Goal: Task Accomplishment & Management: Complete application form

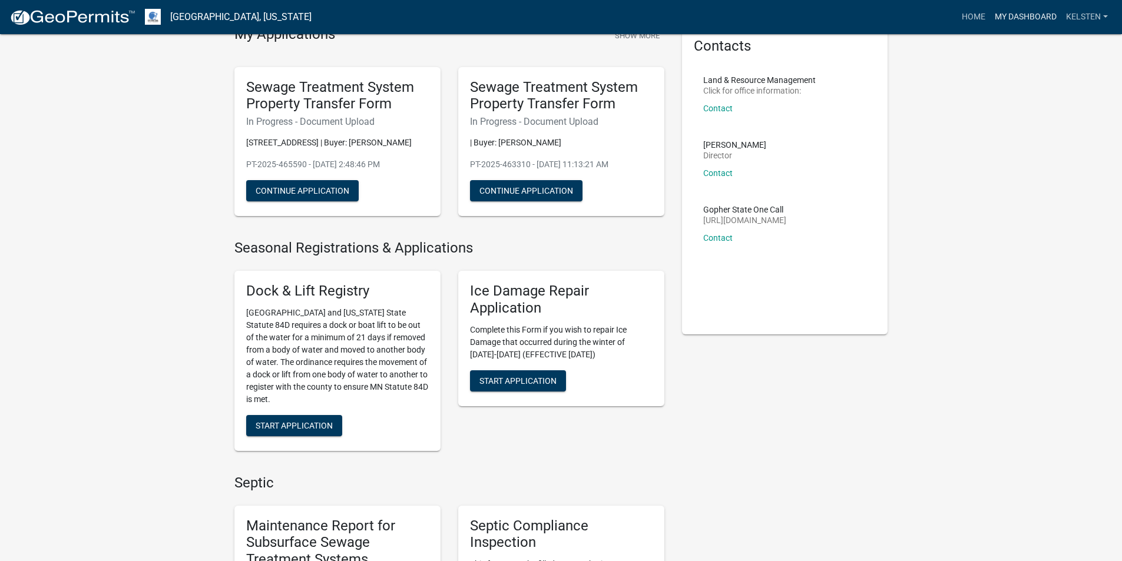
click at [1032, 21] on link "My Dashboard" at bounding box center [1025, 17] width 71 height 22
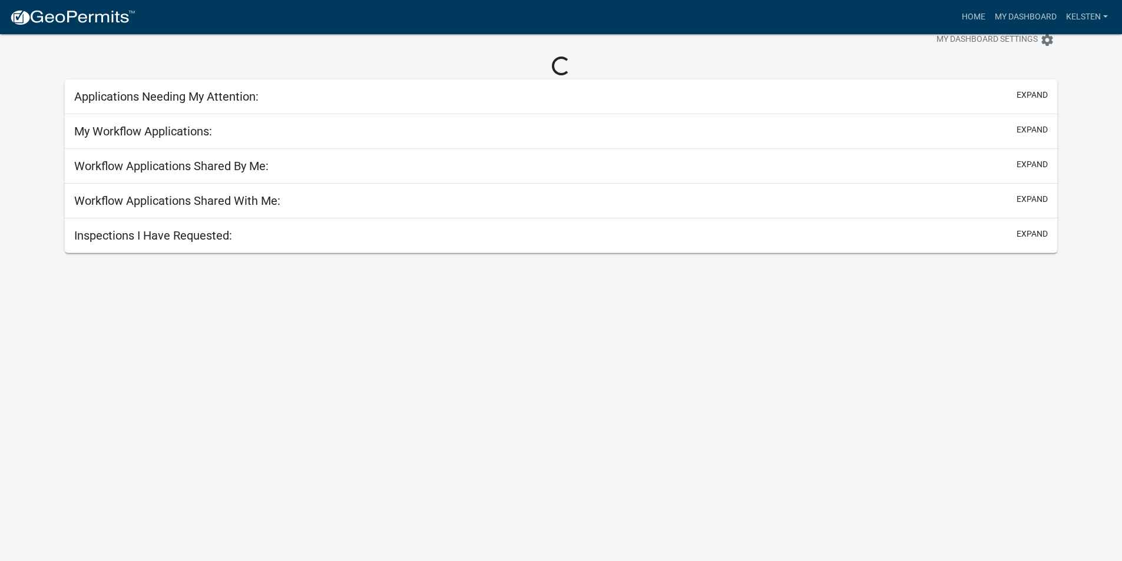
scroll to position [34, 0]
select select "3: 100"
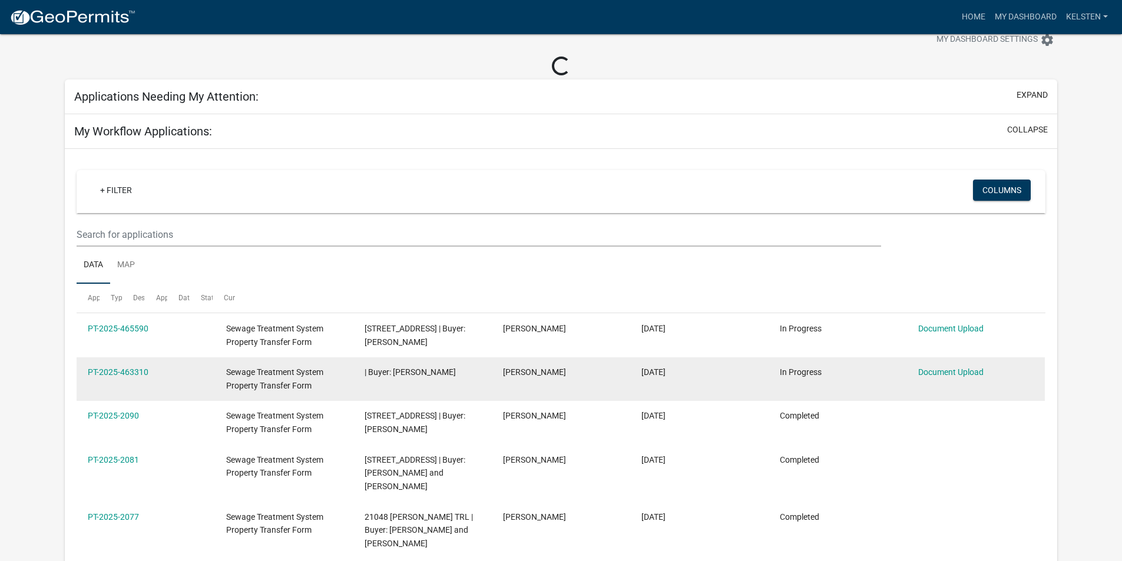
scroll to position [93, 0]
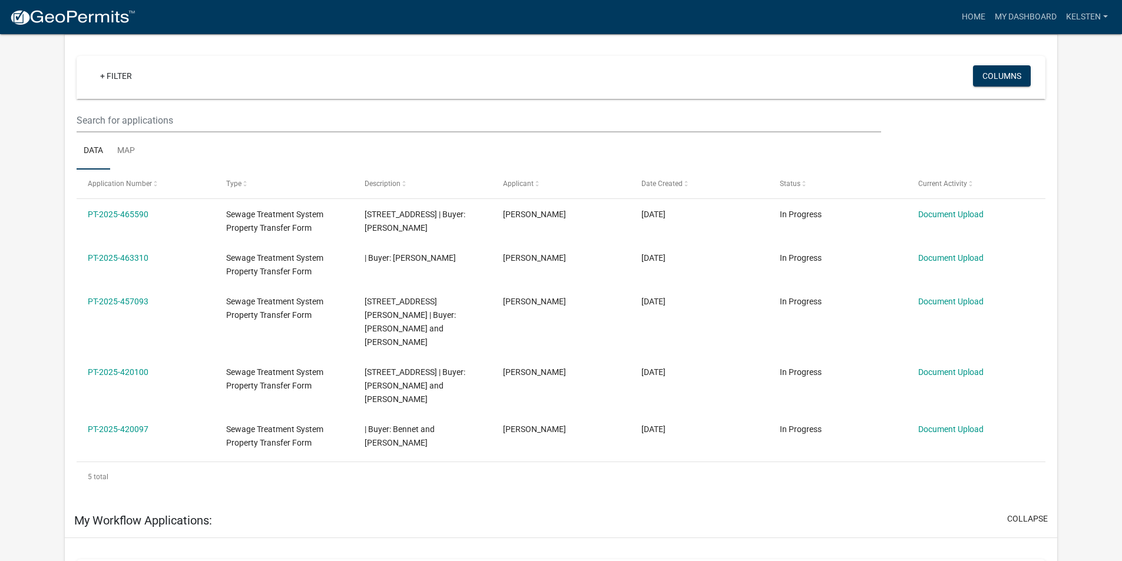
click at [17, 0] on nav "more_horiz Home My Dashboard Kelsten Account Logout" at bounding box center [561, 17] width 1122 height 34
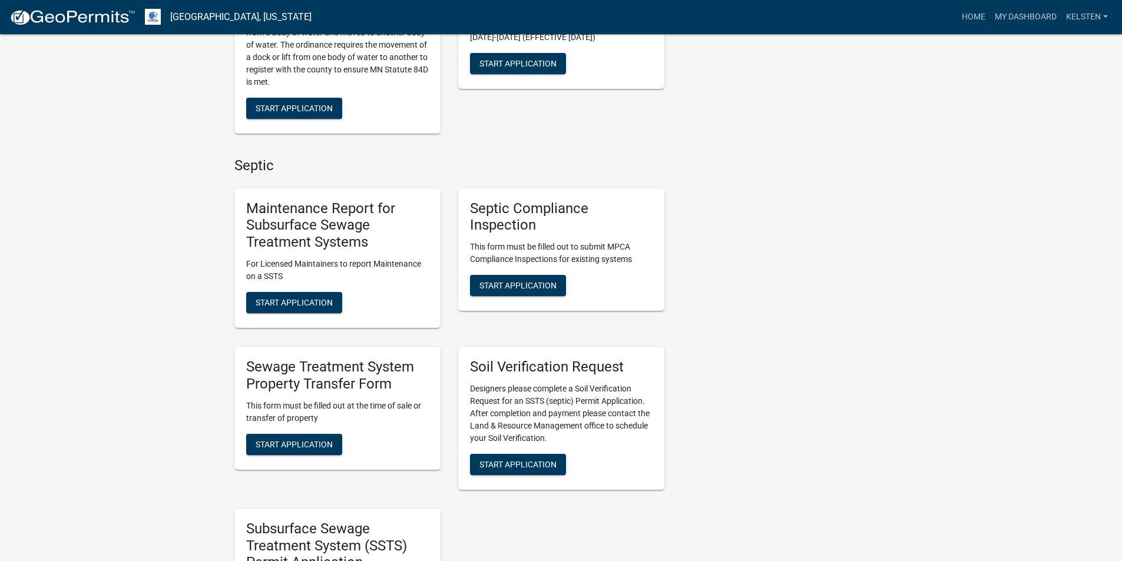
scroll to position [412, 0]
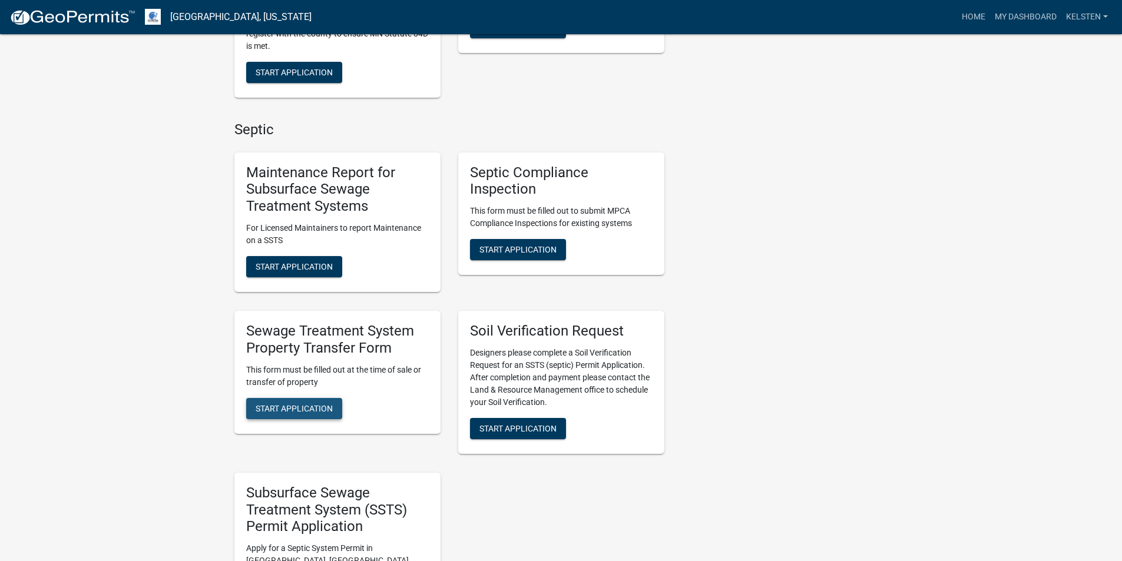
click at [322, 413] on span "Start Application" at bounding box center [294, 407] width 77 height 9
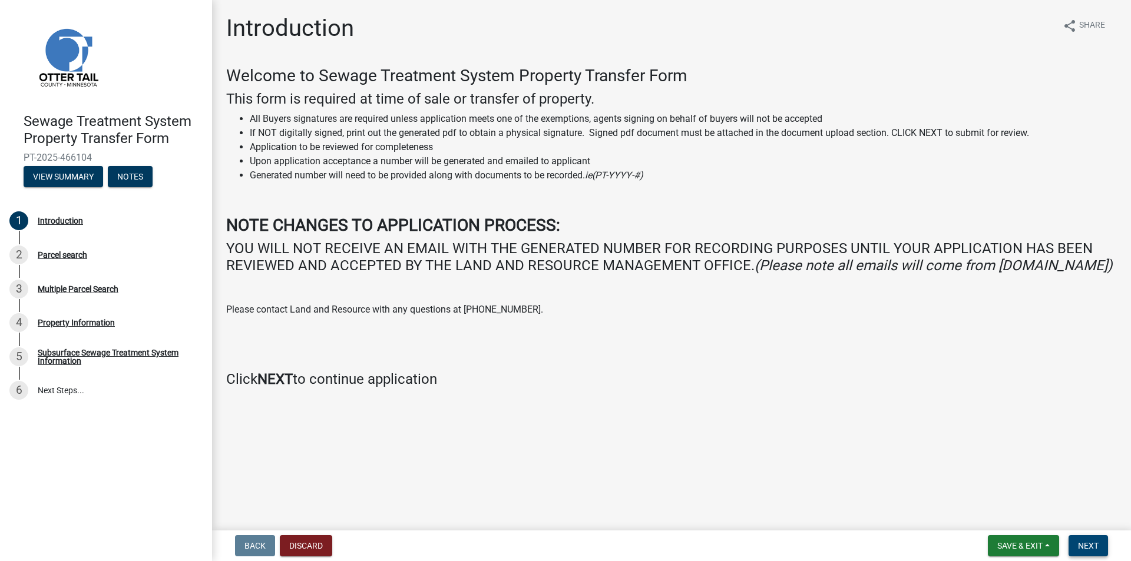
click at [1096, 546] on span "Next" at bounding box center [1088, 545] width 21 height 9
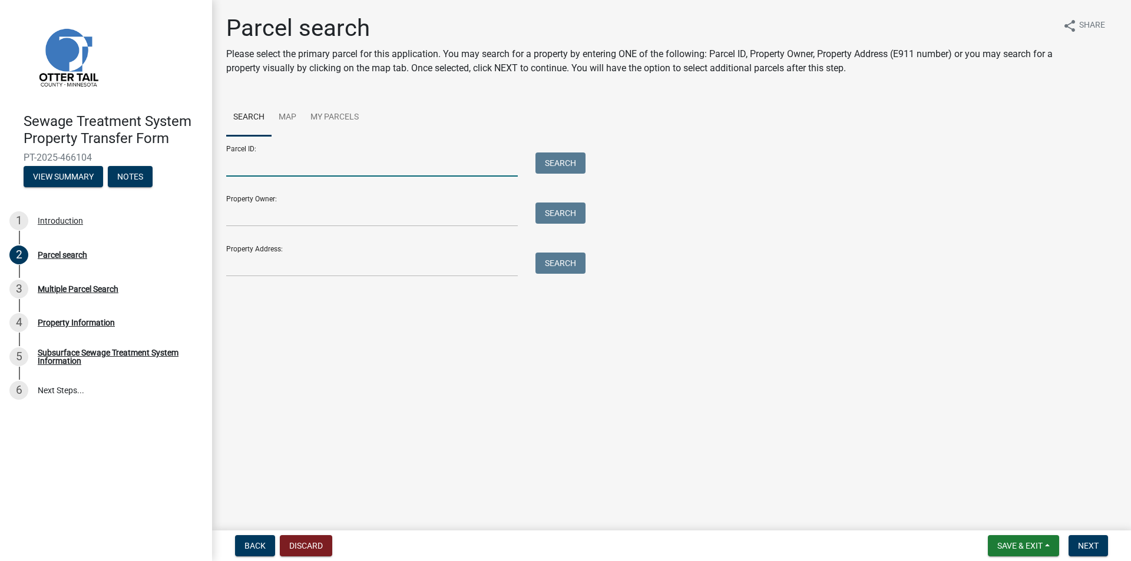
click at [264, 172] on input "Parcel ID:" at bounding box center [371, 165] width 291 height 24
type input "58000120086012"
click at [535, 153] on button "Search" at bounding box center [560, 163] width 50 height 21
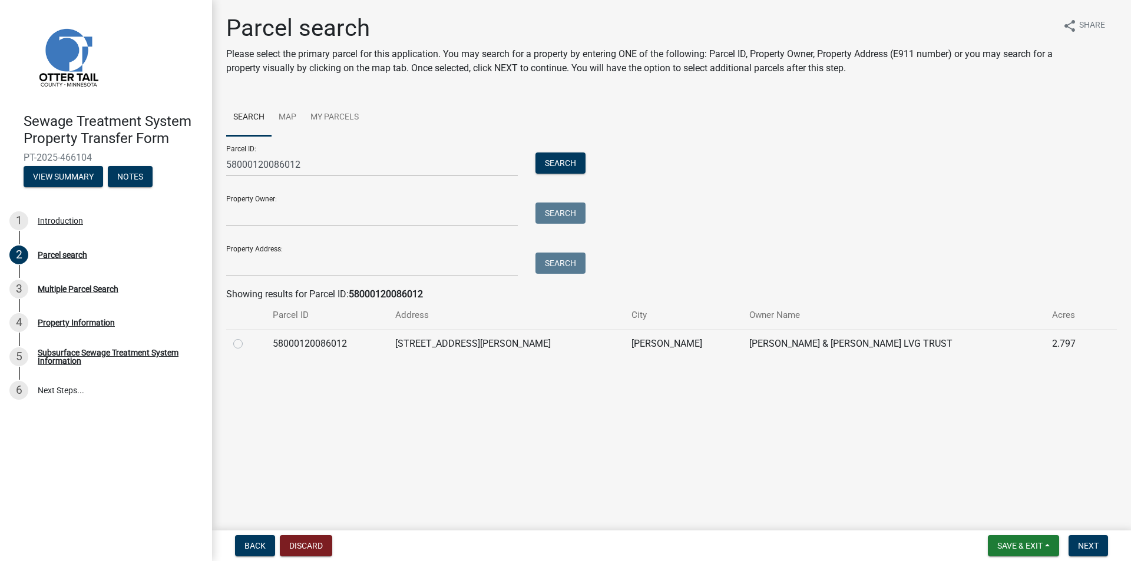
click at [247, 337] on label at bounding box center [247, 337] width 0 height 0
click at [247, 344] on input "radio" at bounding box center [251, 341] width 8 height 8
radio input "true"
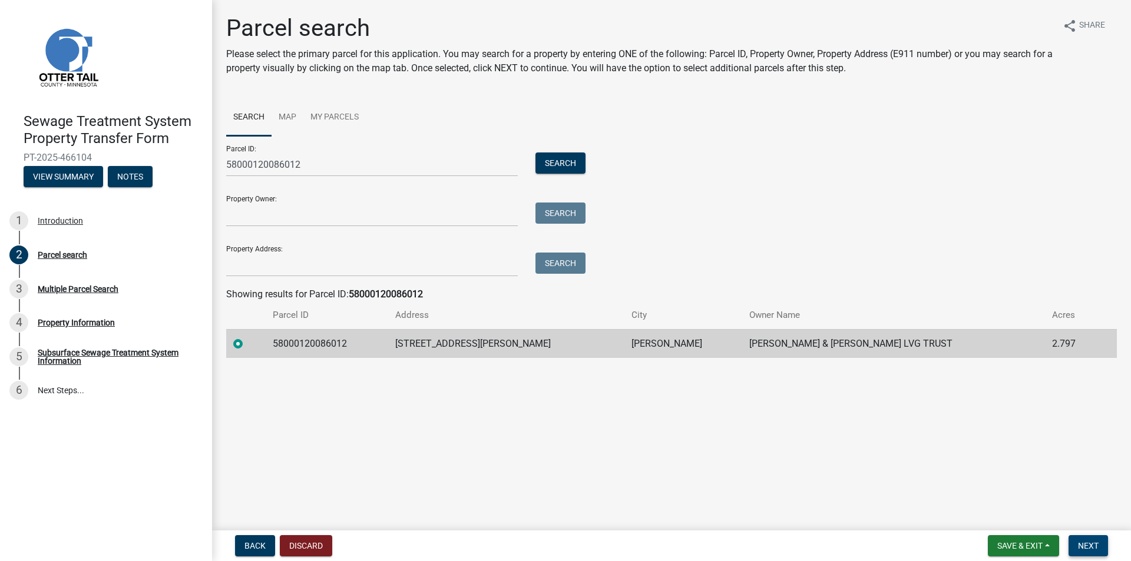
click at [1097, 545] on span "Next" at bounding box center [1088, 545] width 21 height 9
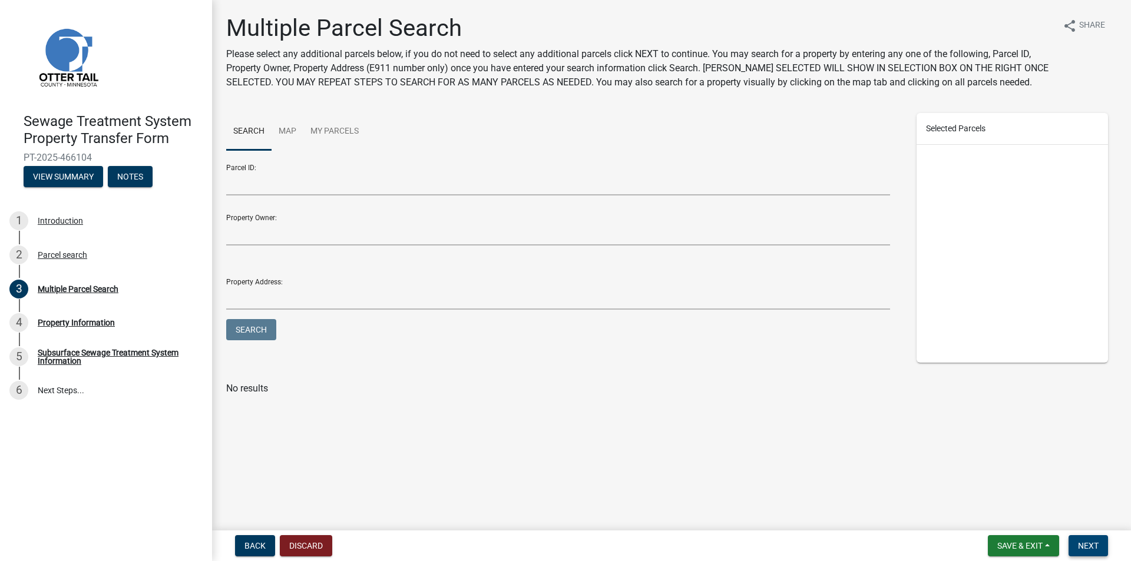
click at [1091, 540] on button "Next" at bounding box center [1087, 545] width 39 height 21
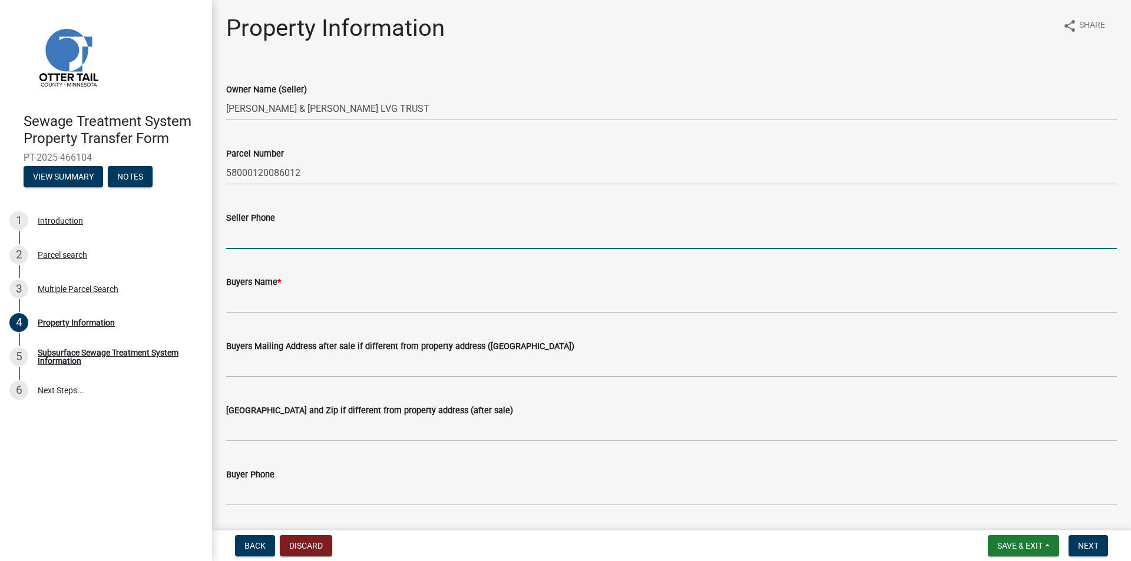
click at [269, 234] on input "Seller Phone" at bounding box center [671, 237] width 890 height 24
type input "[PHONE_NUMBER]"
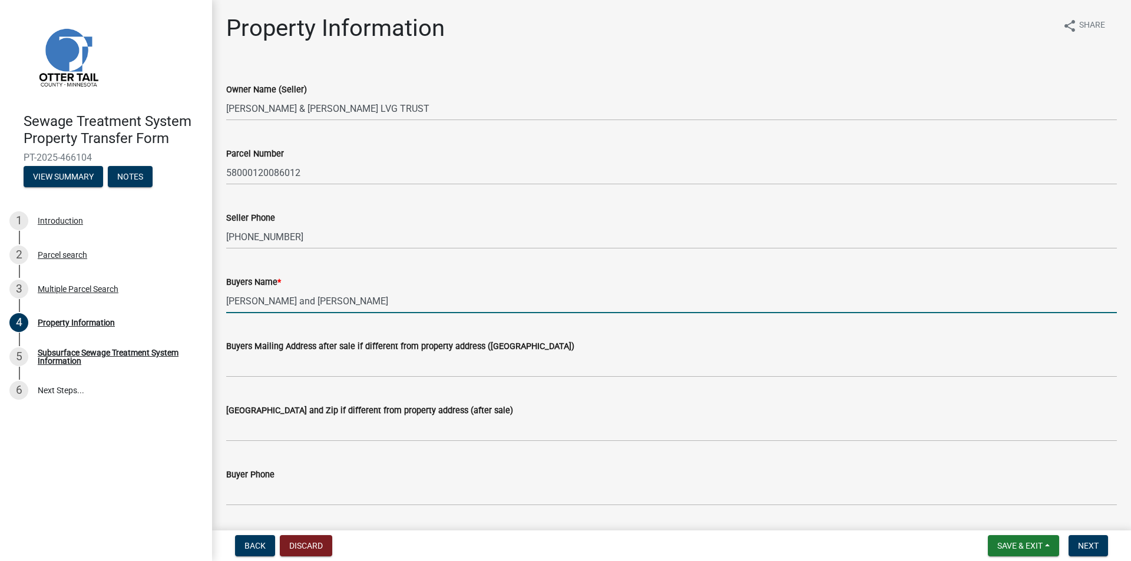
type input "[PERSON_NAME] and [PERSON_NAME]"
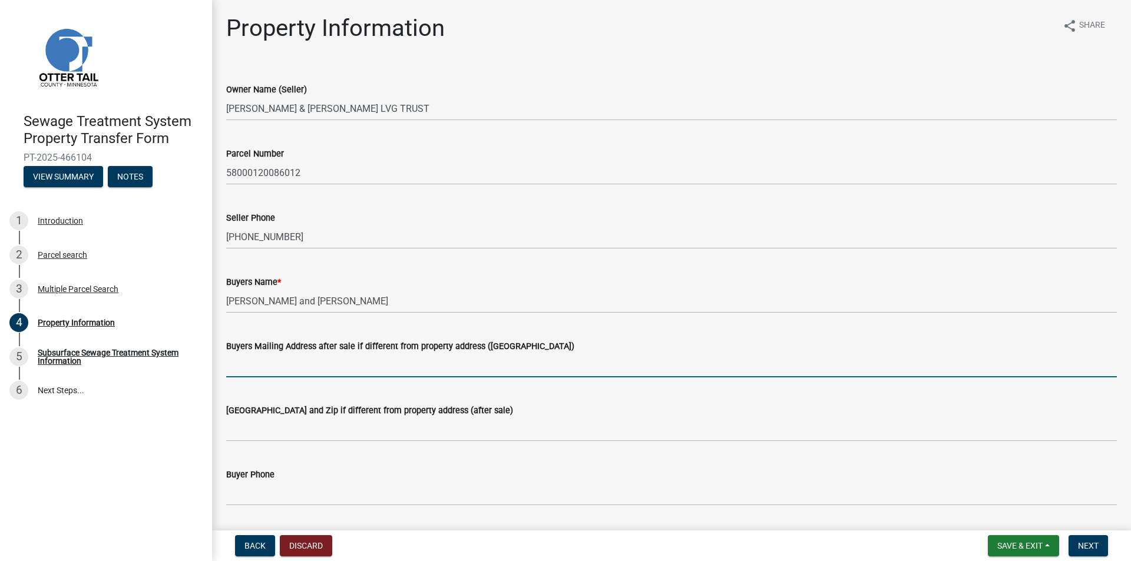
scroll to position [294, 0]
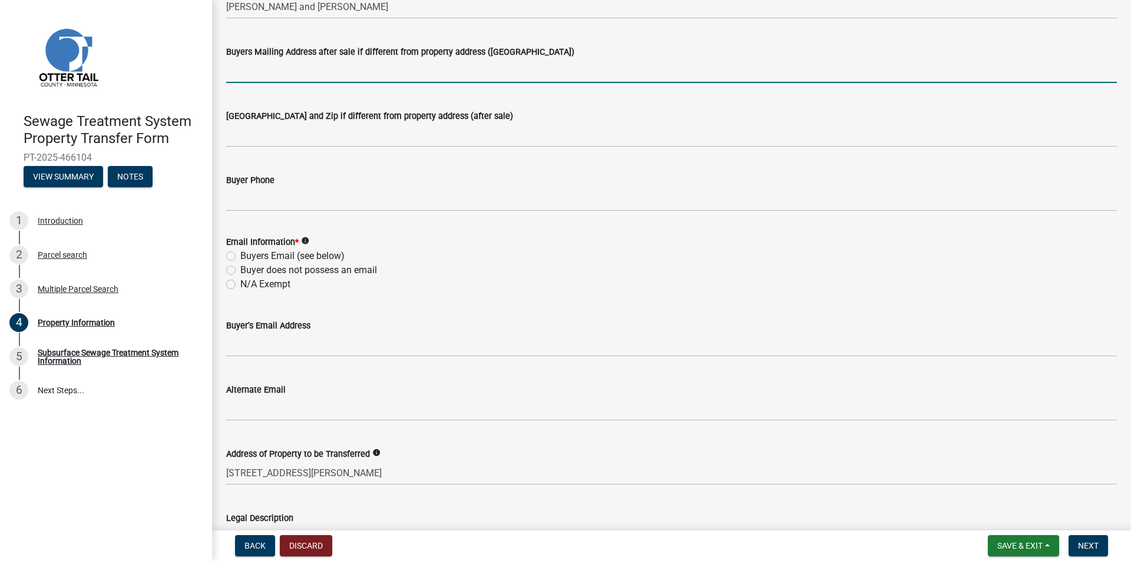
click at [279, 174] on div "Buyer Phone" at bounding box center [671, 180] width 890 height 14
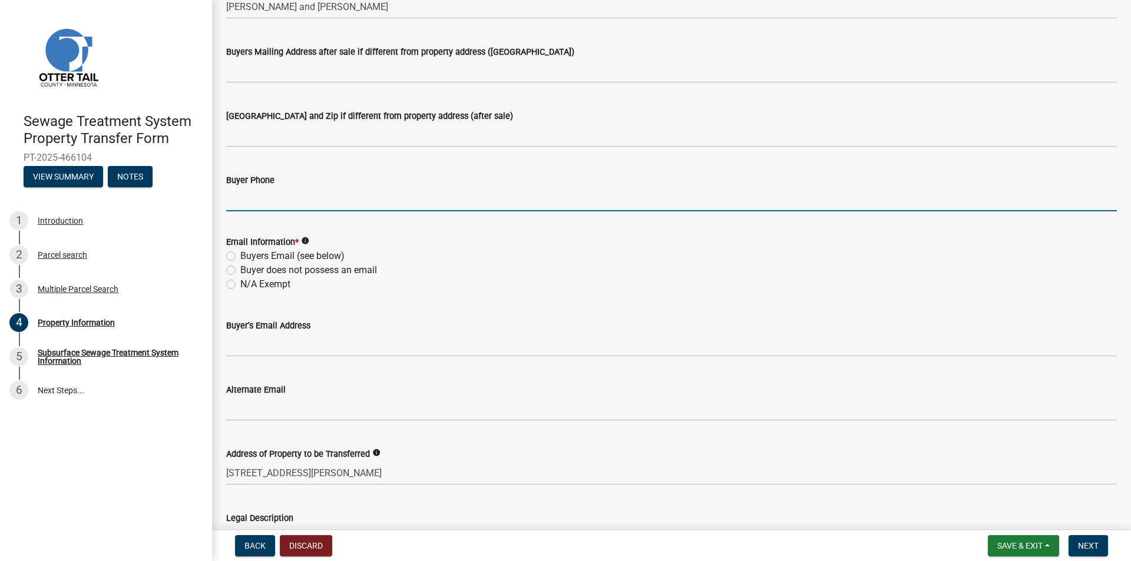
click at [270, 198] on input "Buyer Phone" at bounding box center [671, 199] width 890 height 24
type input "2187315076"
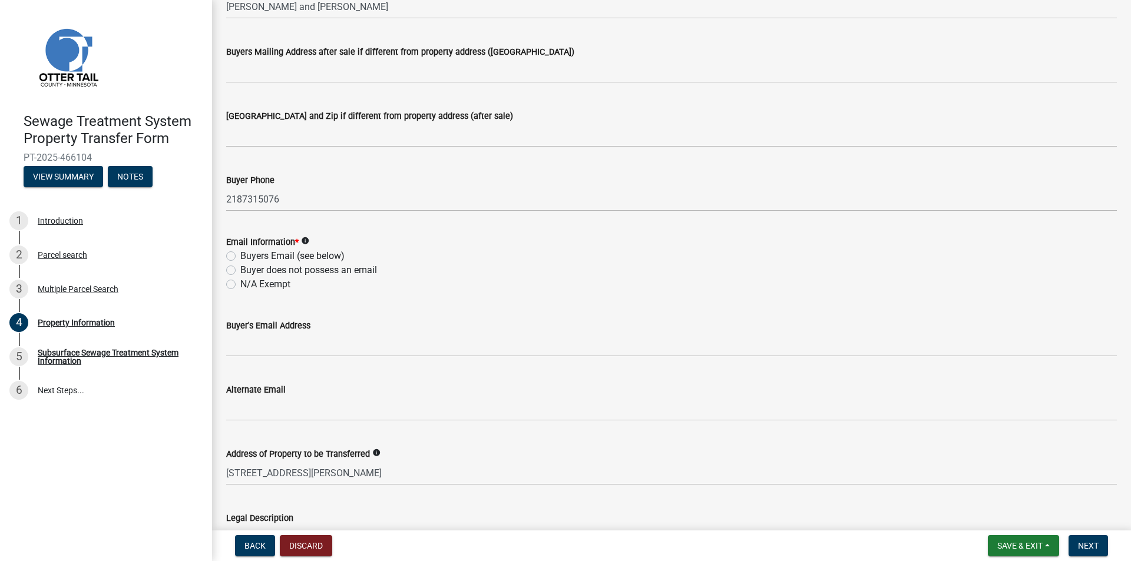
click at [238, 255] on div "Buyers Email (see below)" at bounding box center [671, 256] width 890 height 14
click at [240, 257] on label "Buyers Email (see below)" at bounding box center [292, 256] width 104 height 14
click at [240, 257] on input "Buyers Email (see below)" at bounding box center [244, 253] width 8 height 8
radio input "true"
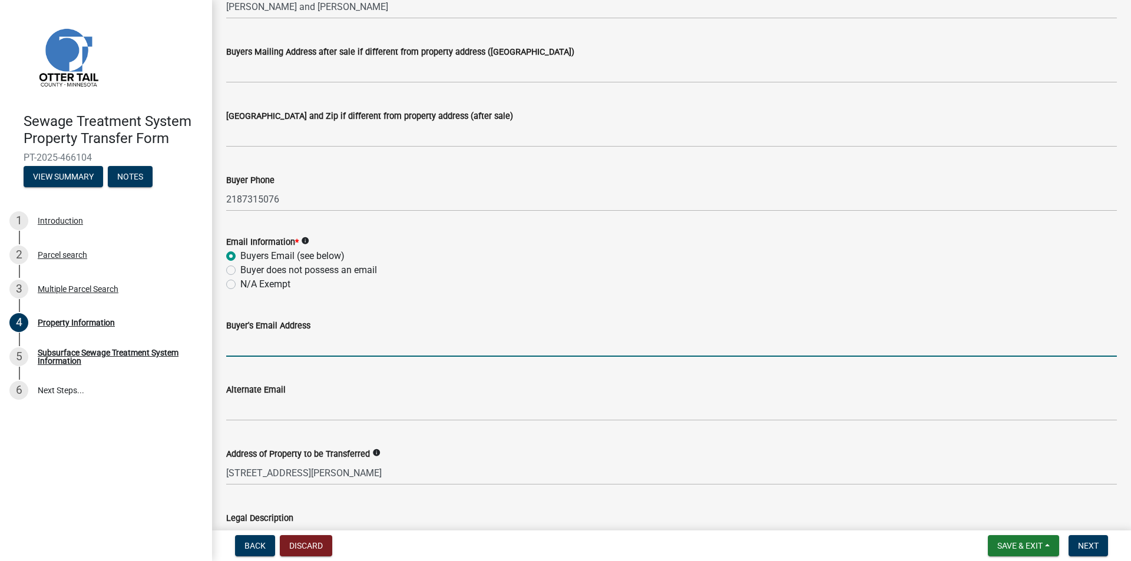
click at [278, 348] on input "Buyer's Email Address" at bounding box center [671, 345] width 890 height 24
type input "[PERSON_NAME][EMAIL_ADDRESS][DOMAIN_NAME]"
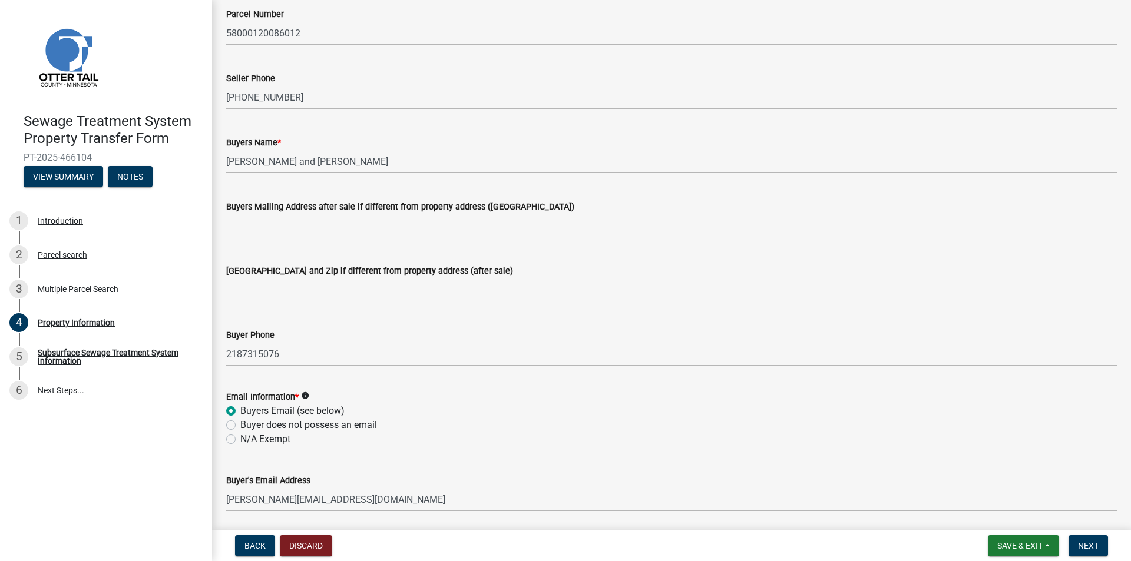
scroll to position [59, 0]
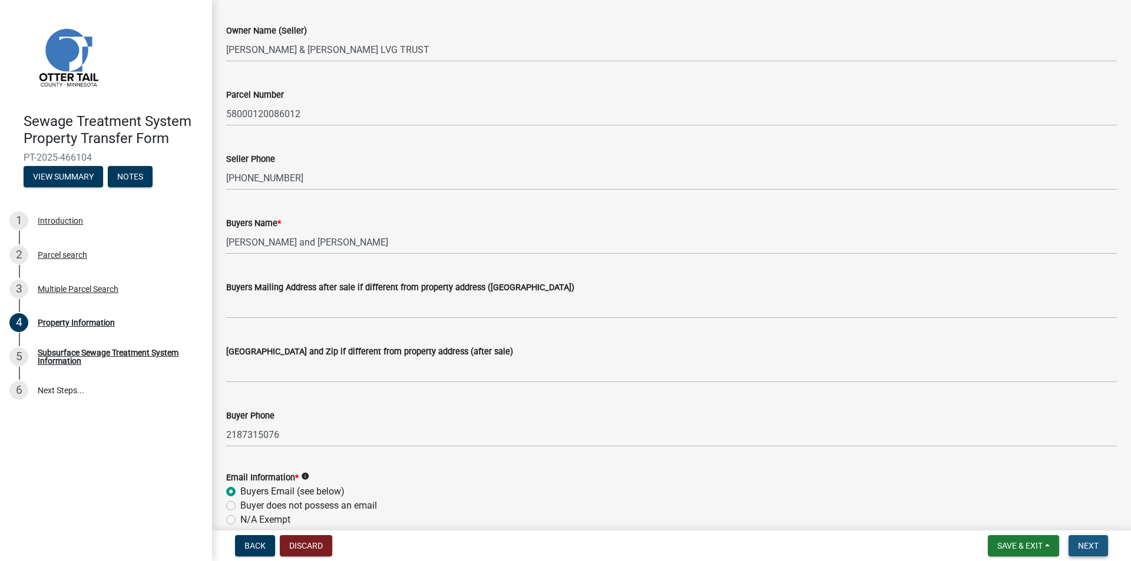
click at [1102, 549] on button "Next" at bounding box center [1087, 545] width 39 height 21
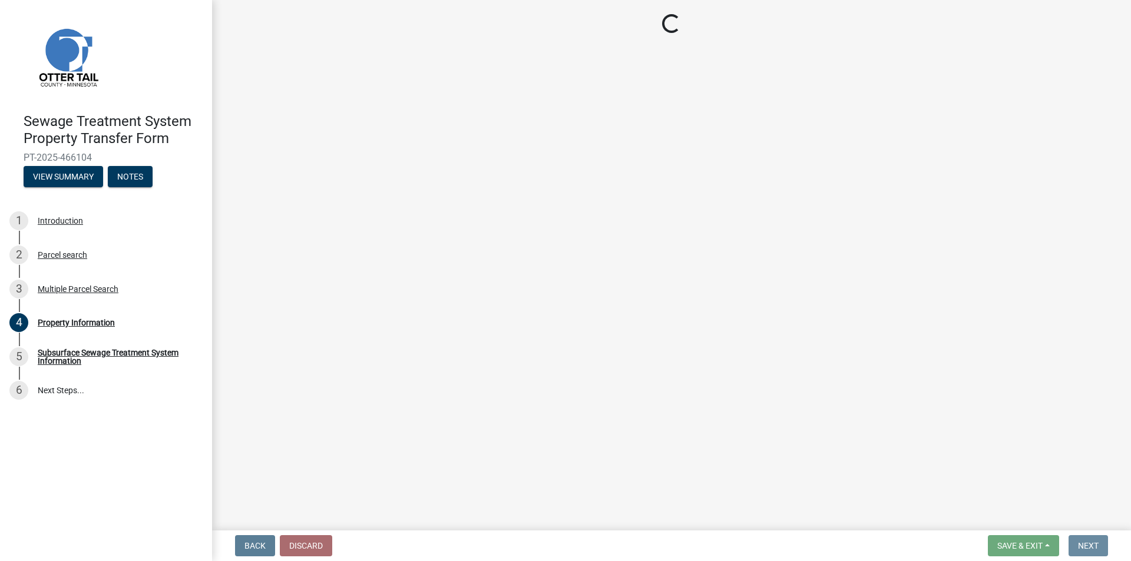
scroll to position [0, 0]
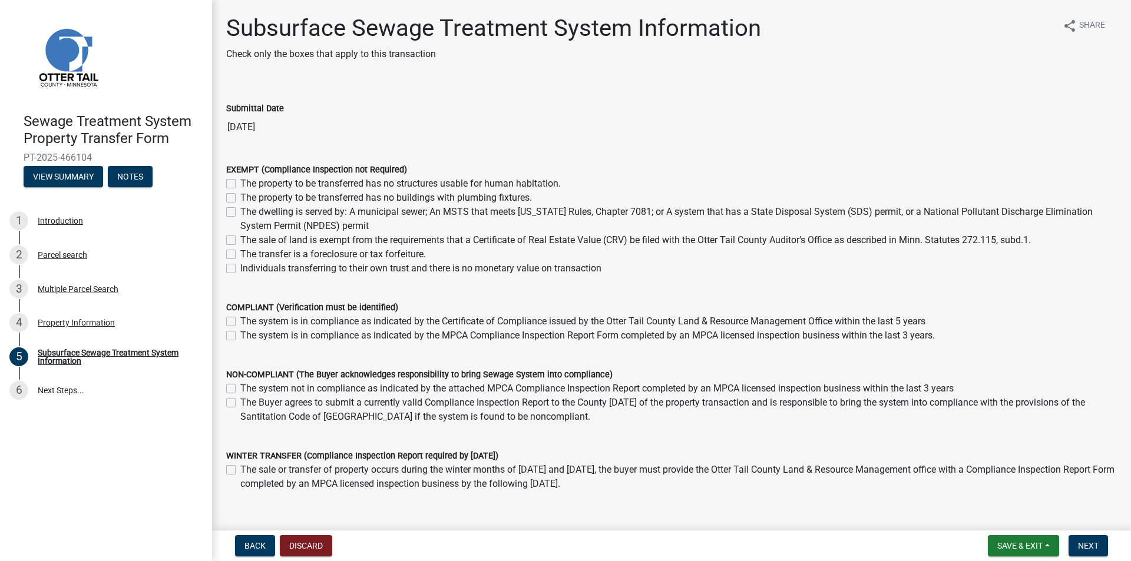
click at [336, 332] on label "The system is in compliance as indicated by the MPCA Compliance Inspection Repo…" at bounding box center [587, 336] width 694 height 14
click at [248, 332] on input "The system is in compliance as indicated by the MPCA Compliance Inspection Repo…" at bounding box center [244, 333] width 8 height 8
checkbox input "true"
checkbox input "false"
checkbox input "true"
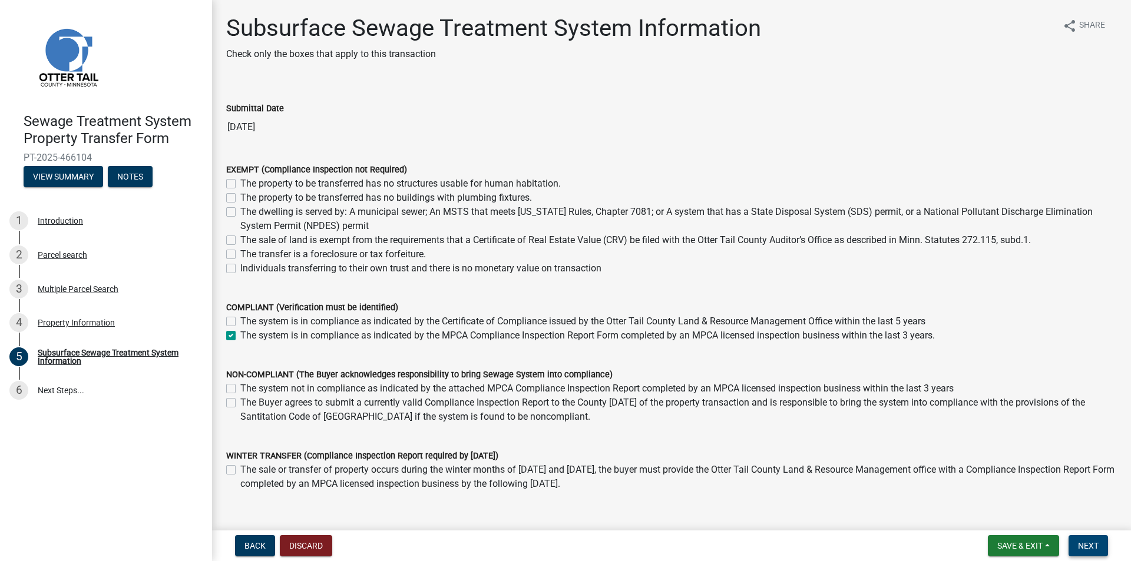
click at [1099, 554] on button "Next" at bounding box center [1087, 545] width 39 height 21
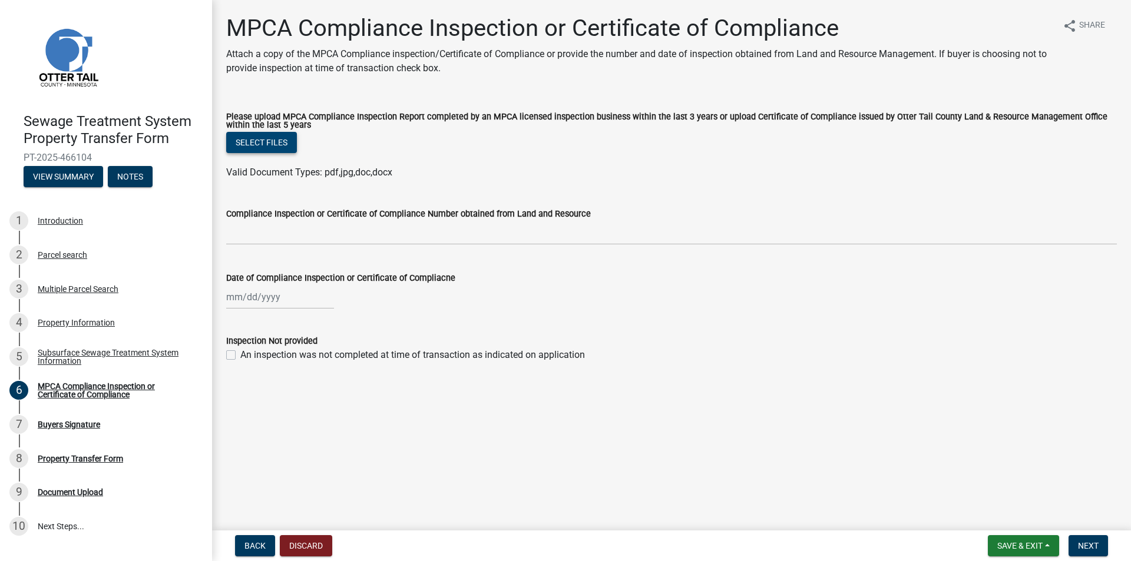
click at [241, 137] on button "Select files" at bounding box center [261, 142] width 71 height 21
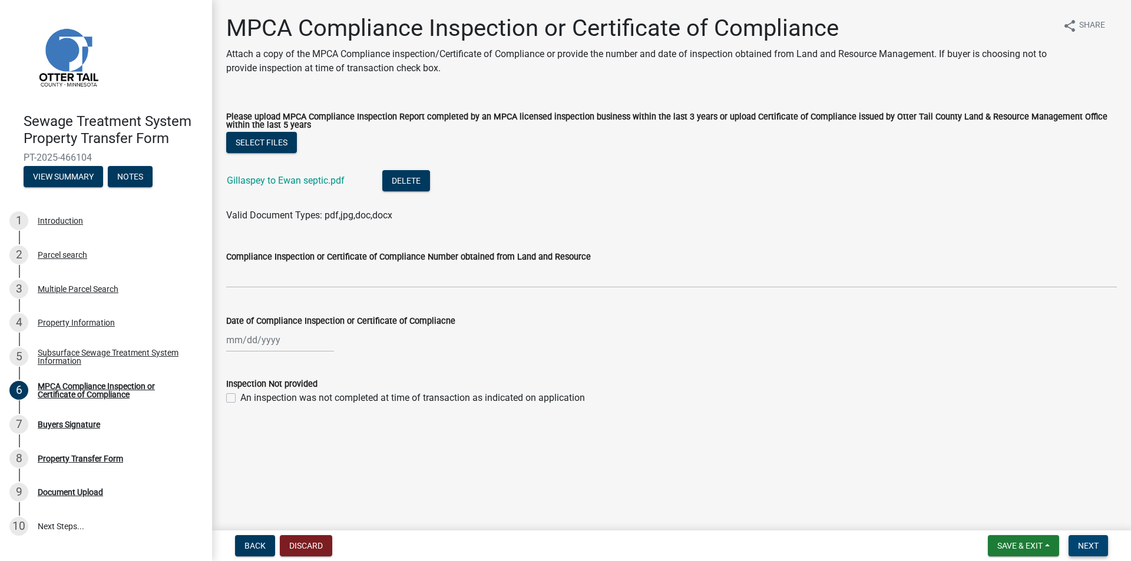
click at [1092, 546] on span "Next" at bounding box center [1088, 545] width 21 height 9
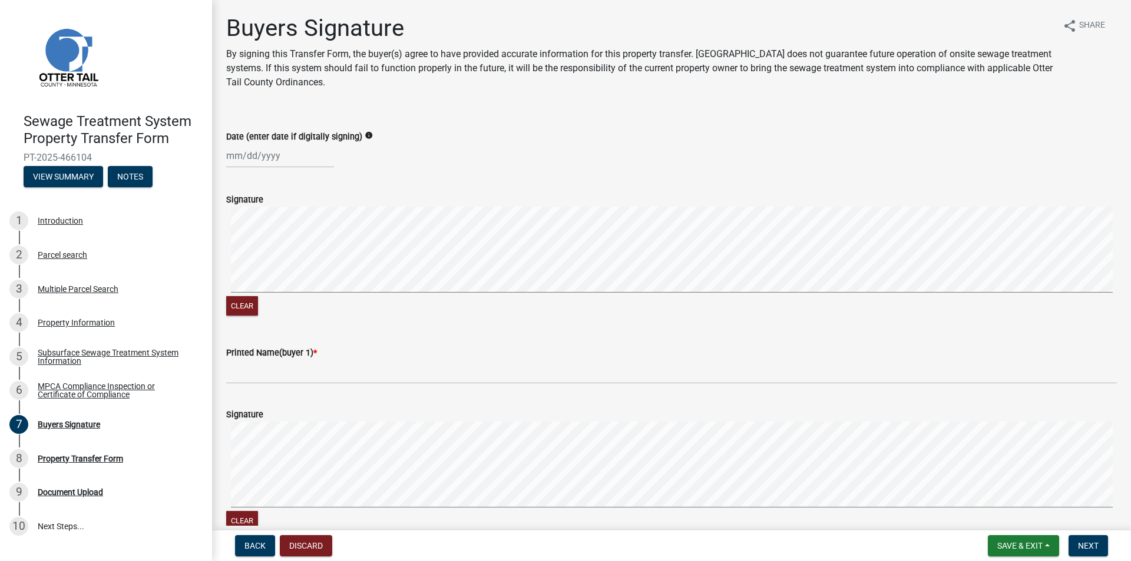
click at [249, 390] on wm-data-entity-input "Printed Name(buyer 1) *" at bounding box center [671, 361] width 890 height 64
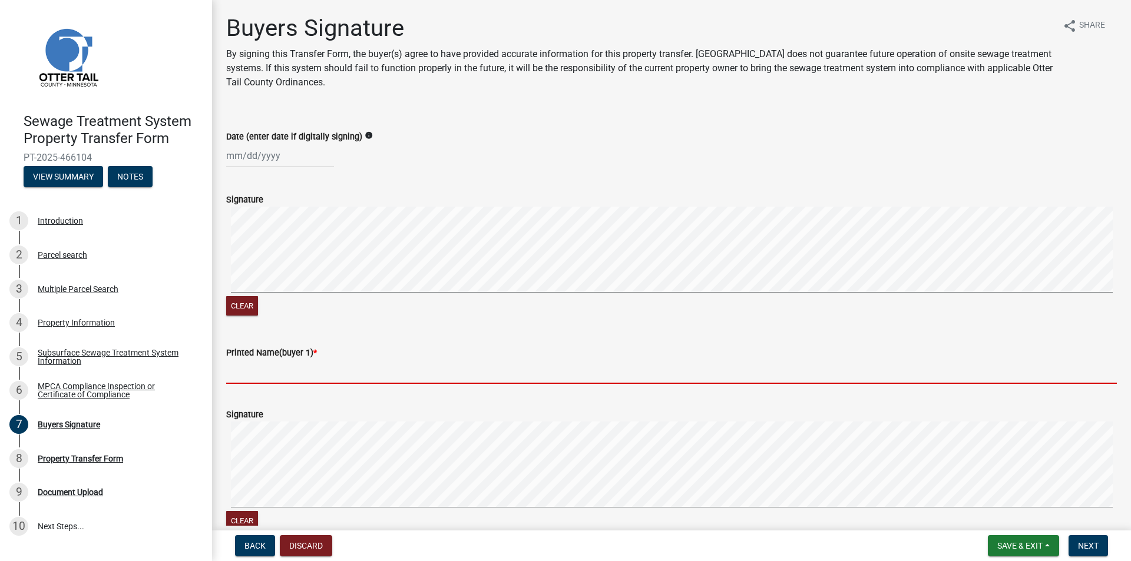
click at [240, 372] on input "Printed Name(buyer 1) *" at bounding box center [671, 372] width 890 height 24
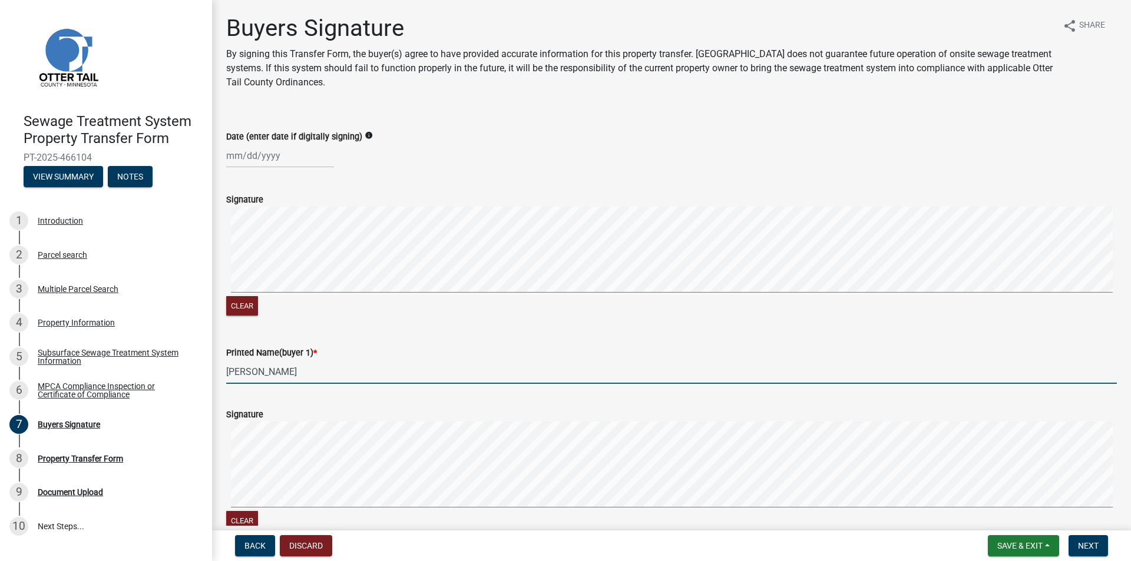
type input "[PERSON_NAME]"
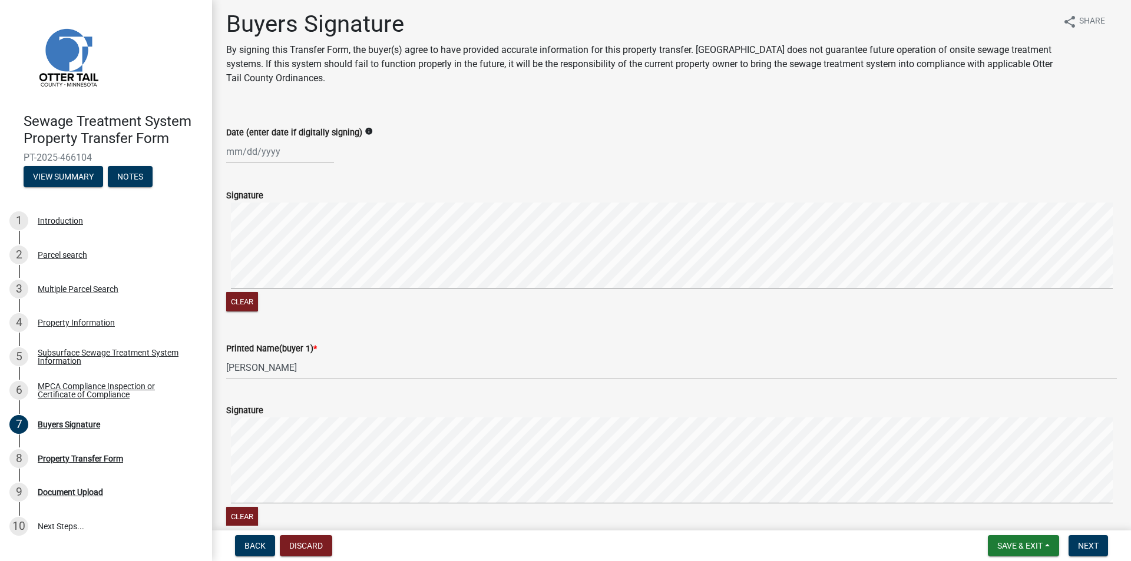
scroll to position [323, 0]
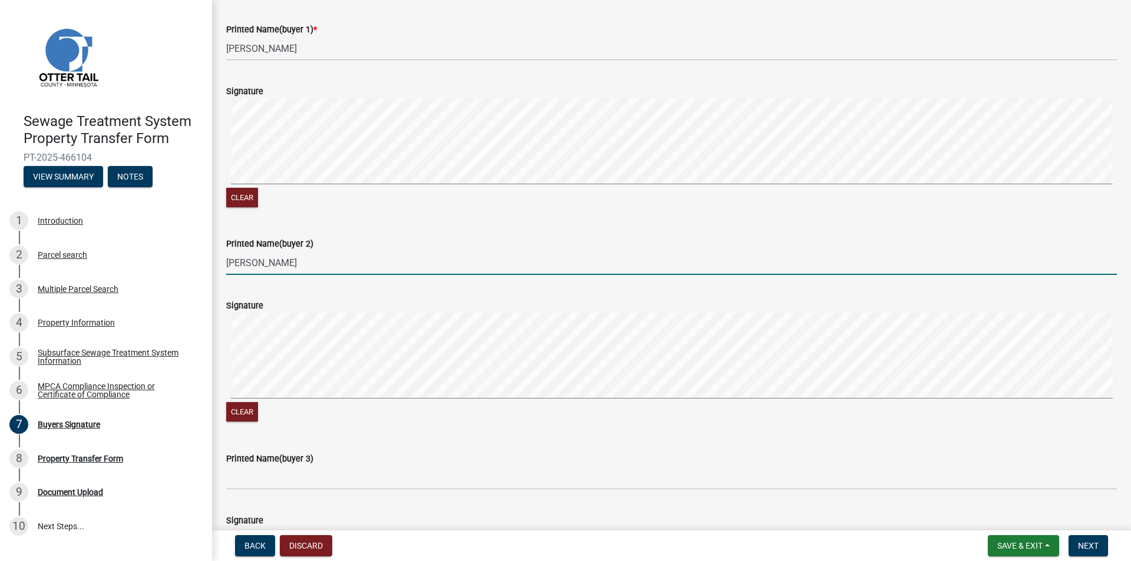
click at [273, 263] on input "[PERSON_NAME]" at bounding box center [671, 263] width 890 height 24
click at [258, 264] on input "[PERSON_NAME]" at bounding box center [671, 263] width 890 height 24
type input "[PERSON_NAME]"
click at [1096, 542] on span "Next" at bounding box center [1088, 545] width 21 height 9
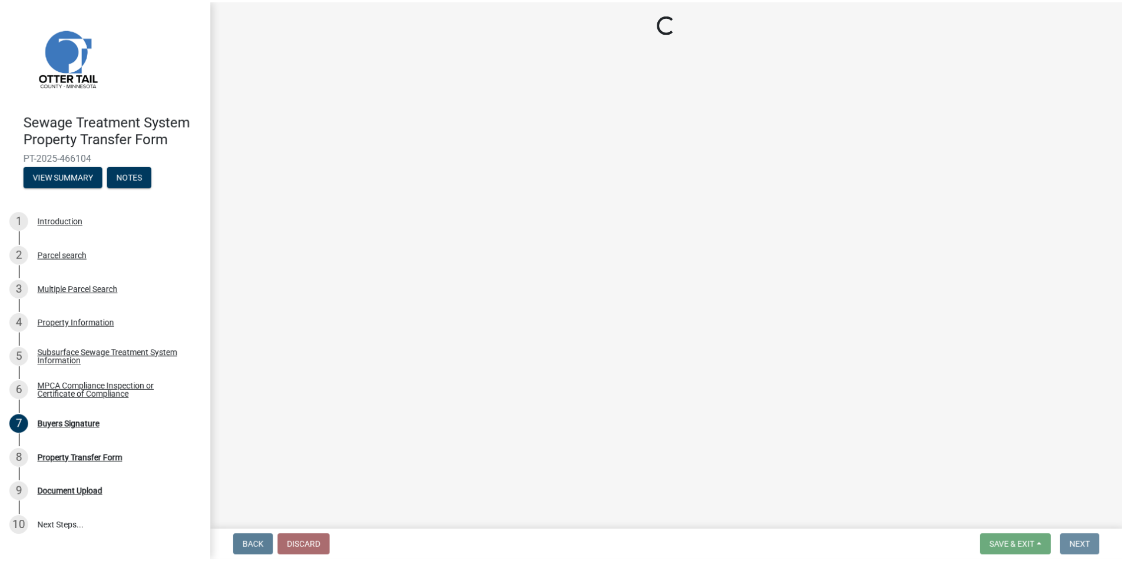
scroll to position [0, 0]
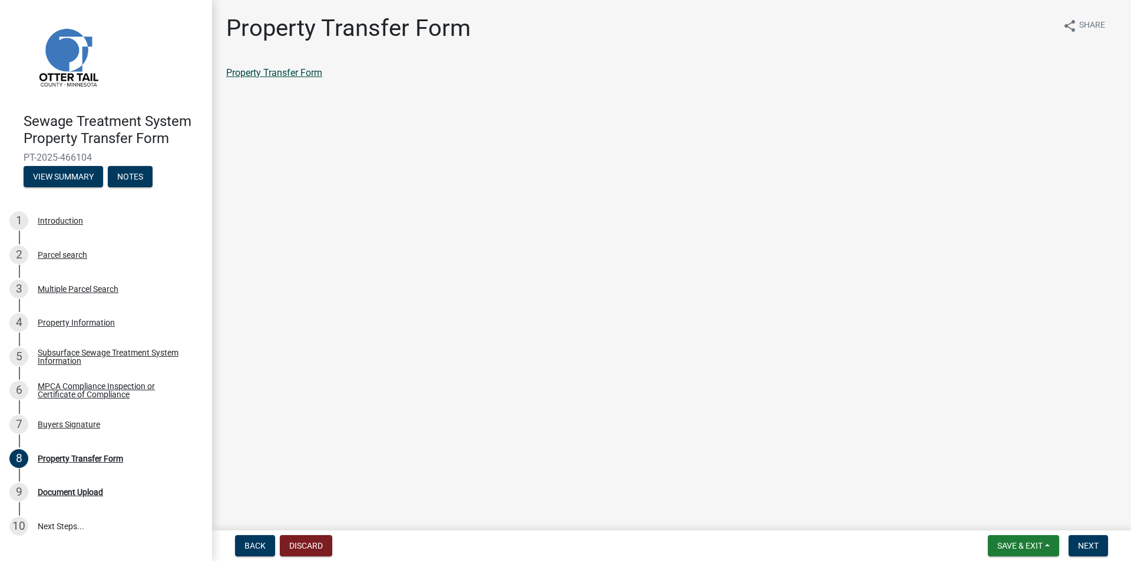
click at [316, 69] on link "Property Transfer Form" at bounding box center [274, 72] width 96 height 11
click at [1083, 546] on span "Next" at bounding box center [1088, 545] width 21 height 9
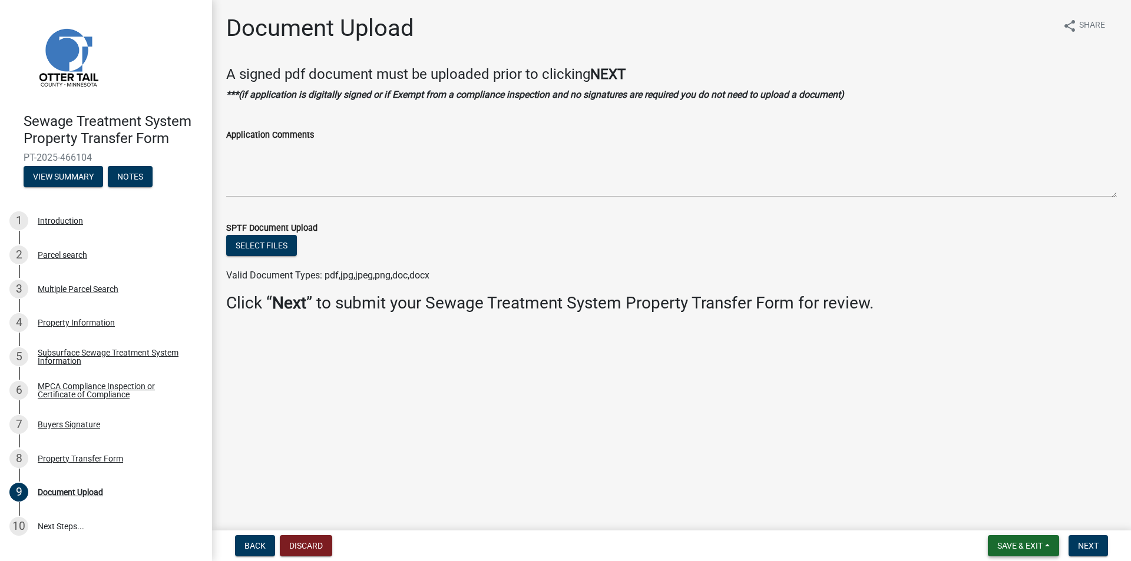
click at [1031, 548] on span "Save & Exit" at bounding box center [1019, 545] width 45 height 9
click at [1010, 510] on button "Save & Exit" at bounding box center [1012, 515] width 94 height 28
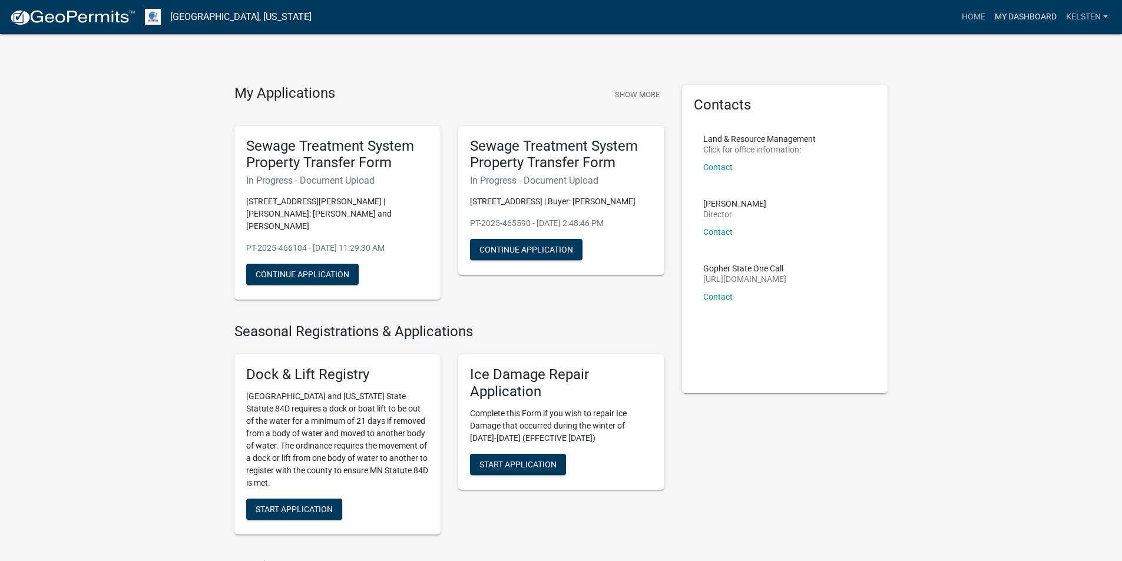
click at [1013, 21] on link "My Dashboard" at bounding box center [1025, 17] width 71 height 22
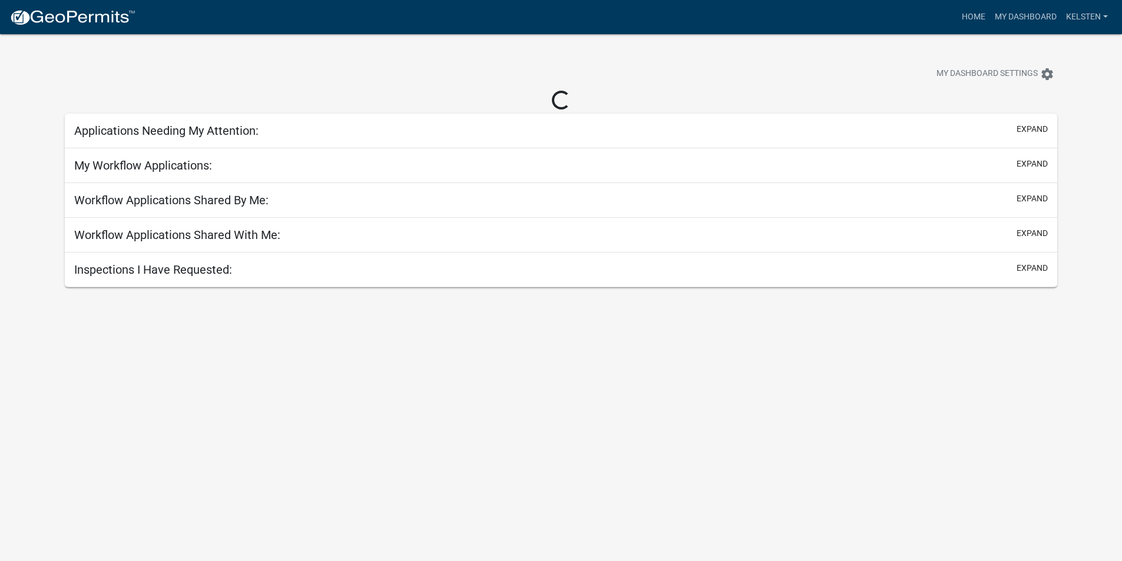
select select "3: 100"
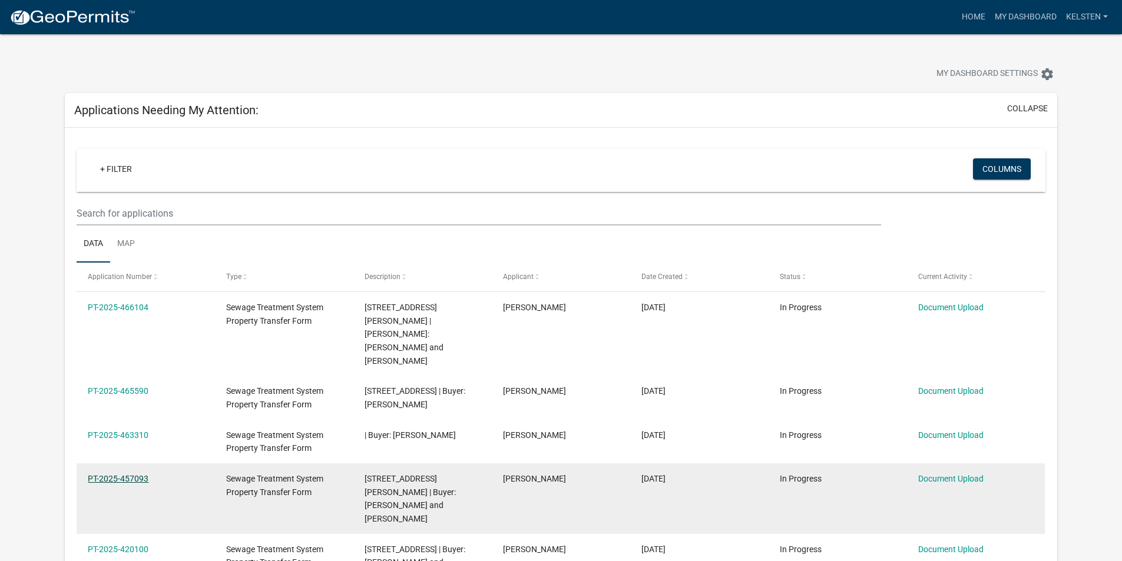
click at [101, 474] on link "PT-2025-457093" at bounding box center [118, 478] width 61 height 9
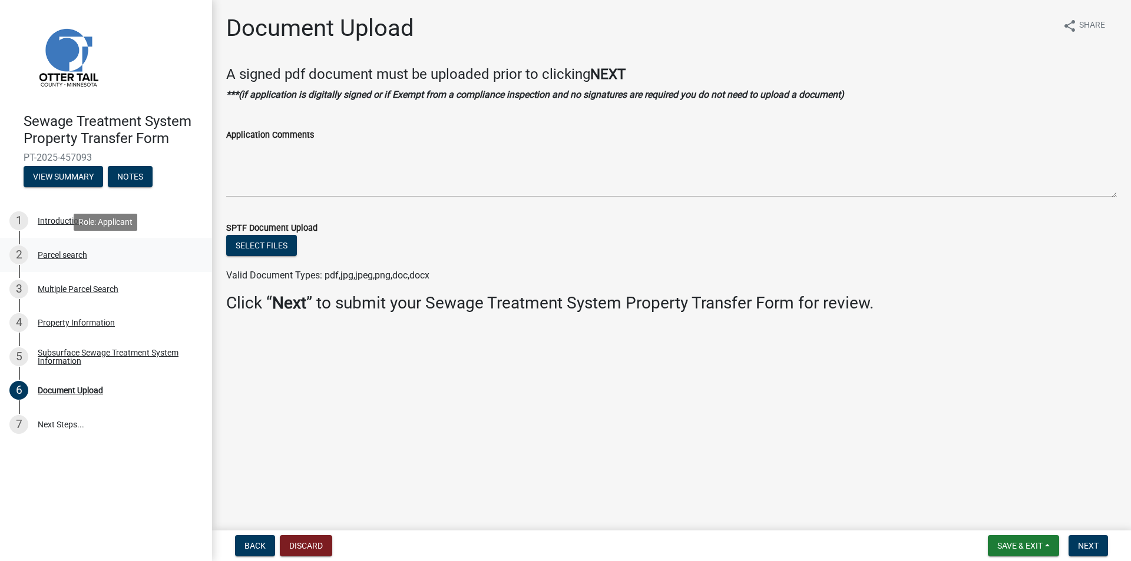
click at [69, 269] on link "2 Parcel search" at bounding box center [106, 255] width 212 height 34
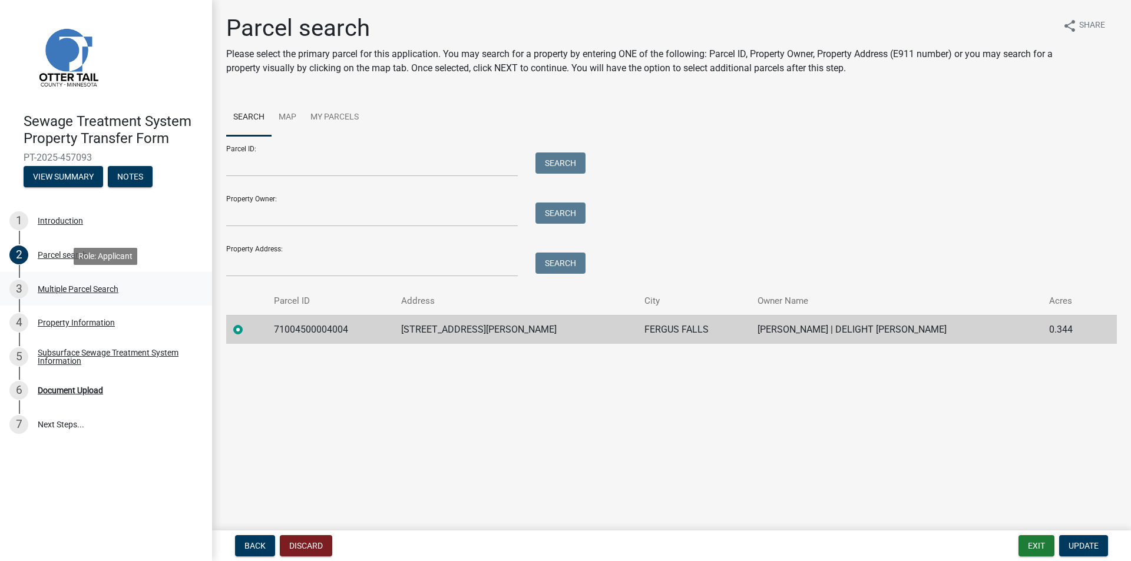
click at [76, 281] on div "3 Multiple Parcel Search" at bounding box center [101, 289] width 184 height 19
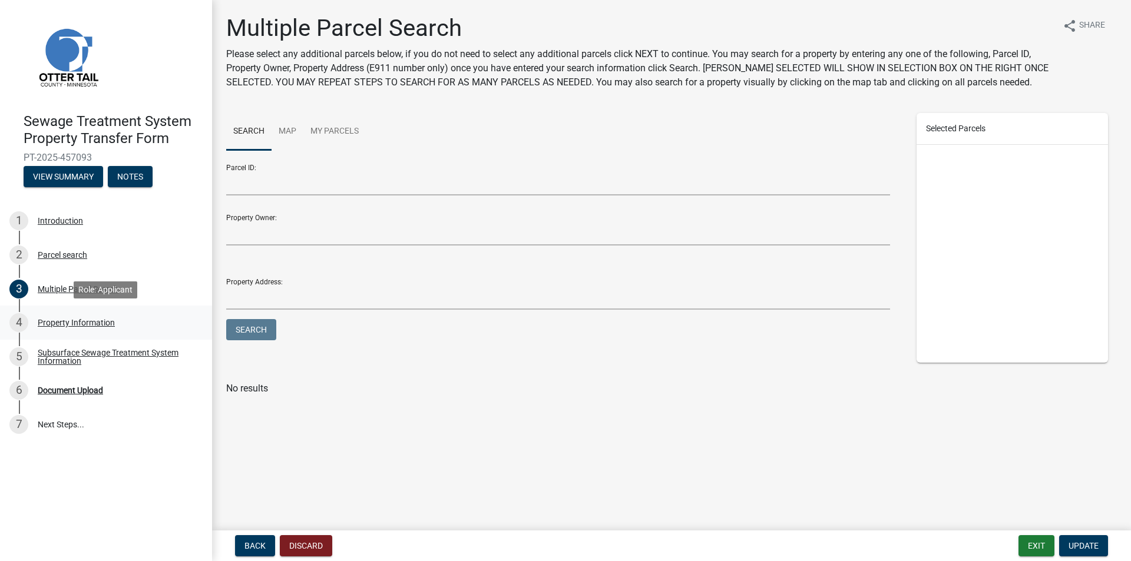
click at [84, 328] on div "4 Property Information" at bounding box center [101, 322] width 184 height 19
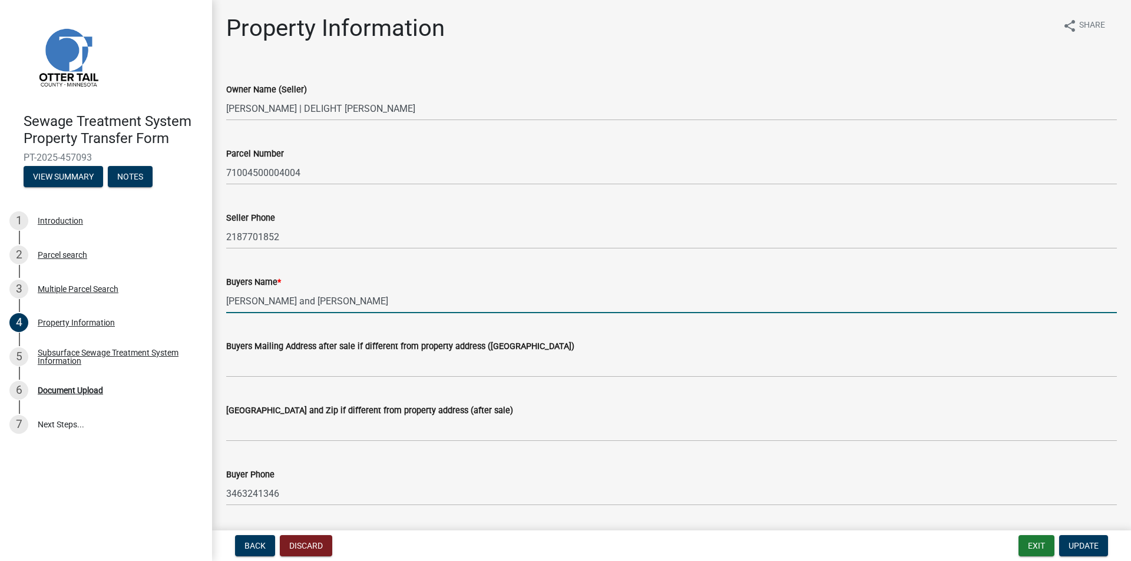
click at [393, 304] on input "[PERSON_NAME] and [PERSON_NAME]" at bounding box center [671, 301] width 890 height 24
type input "[PERSON_NAME] and [PERSON_NAME] and [PERSON_NAME]"
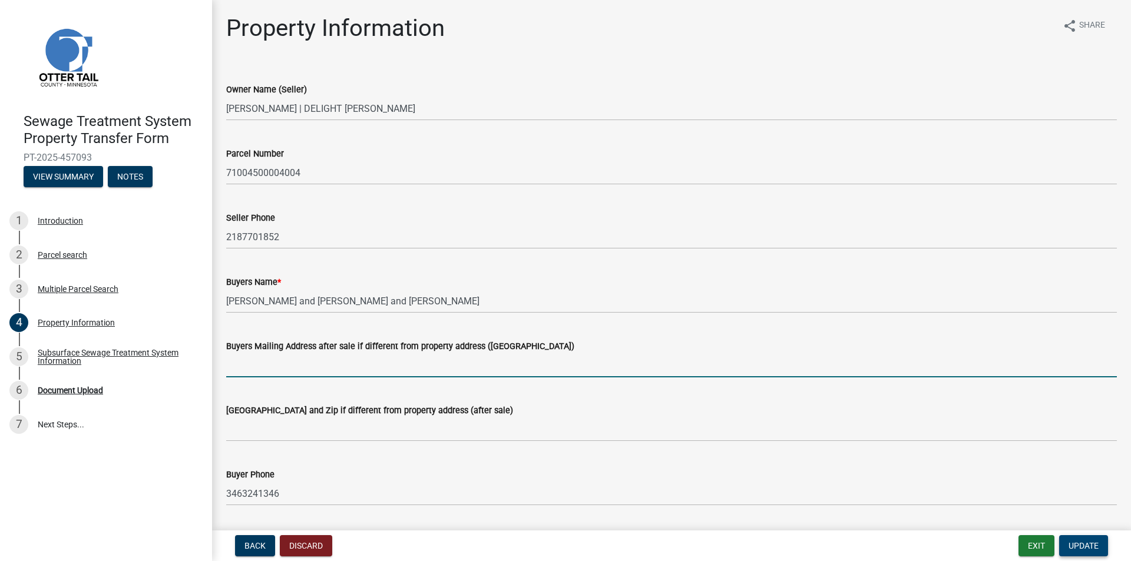
click at [1077, 547] on span "Update" at bounding box center [1083, 545] width 30 height 9
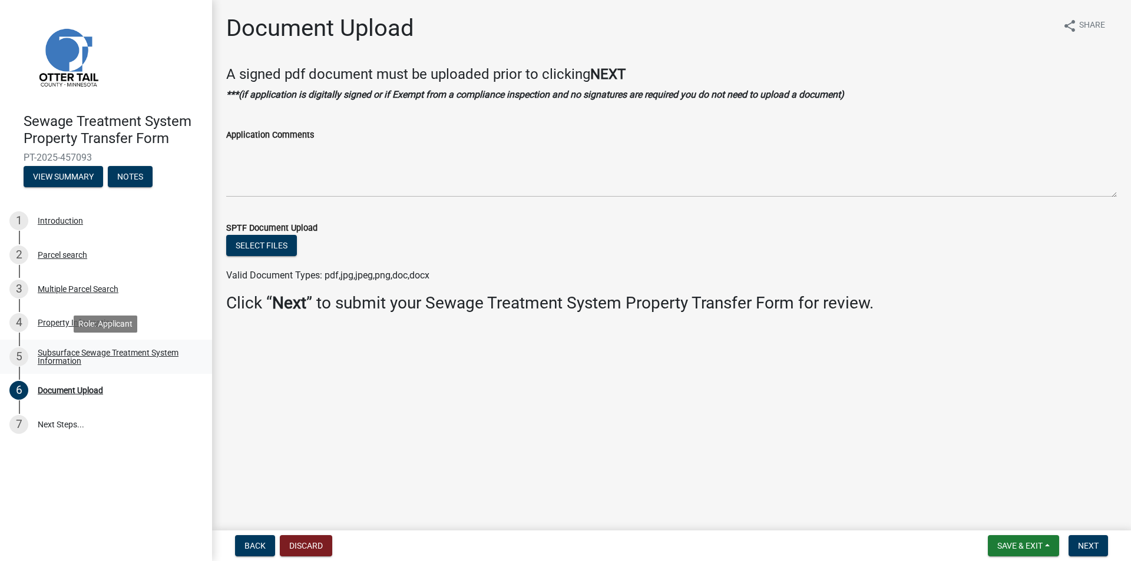
click at [58, 358] on div "Subsurface Sewage Treatment System Information" at bounding box center [115, 357] width 155 height 16
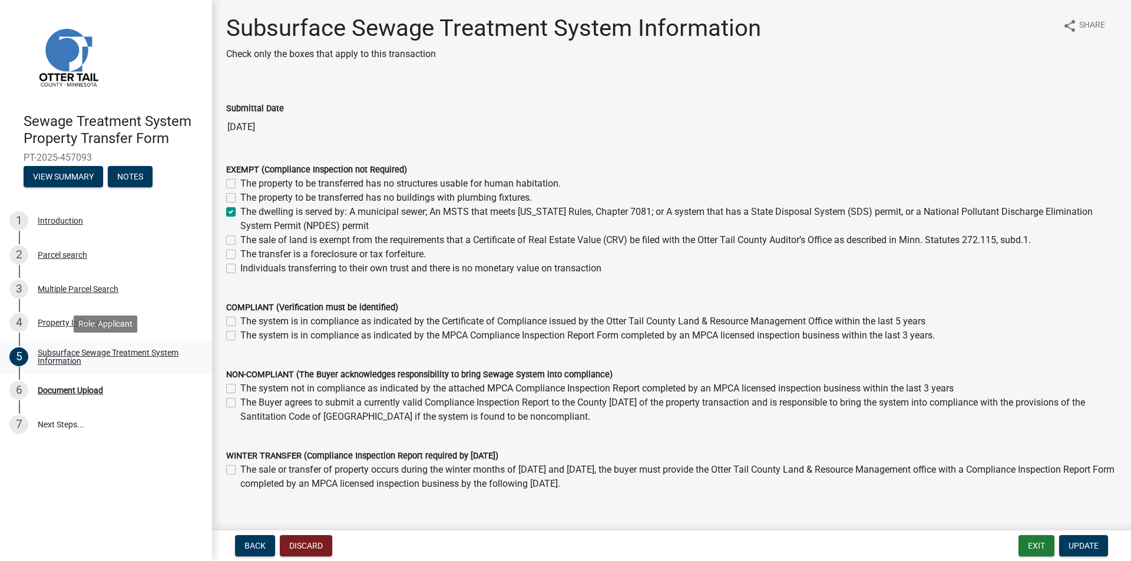
click at [84, 364] on div "Subsurface Sewage Treatment System Information" at bounding box center [115, 357] width 155 height 16
click at [74, 399] on div "6 Document Upload" at bounding box center [101, 390] width 184 height 19
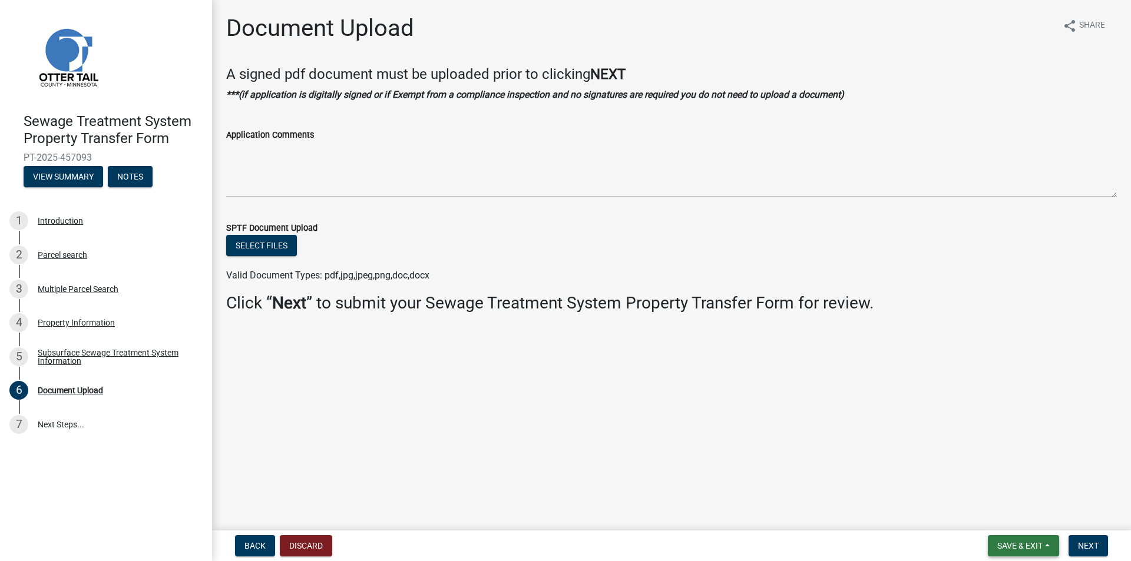
click at [1019, 551] on span "Save & Exit" at bounding box center [1019, 545] width 45 height 9
click at [1002, 511] on button "Save & Exit" at bounding box center [1012, 515] width 94 height 28
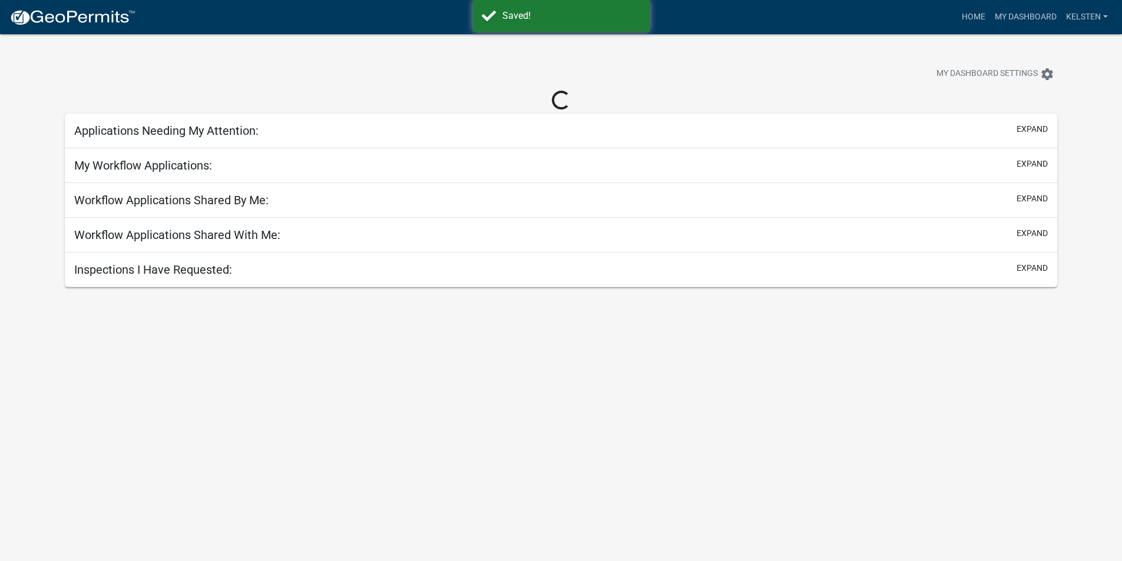
select select "3: 100"
